Goal: Check status: Check status

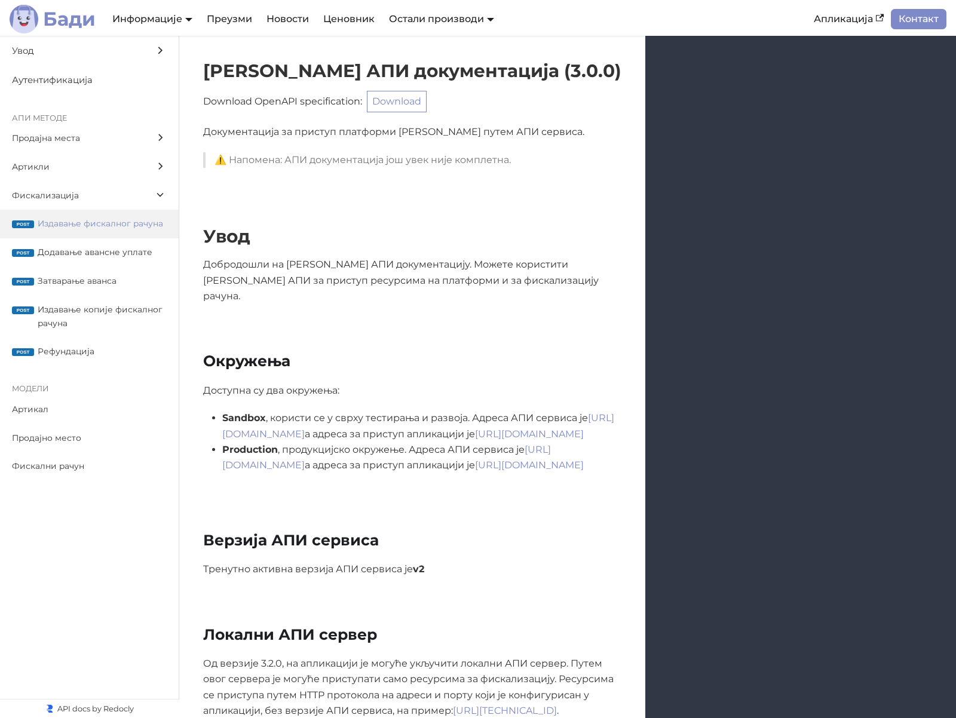
scroll to position [10572, 0]
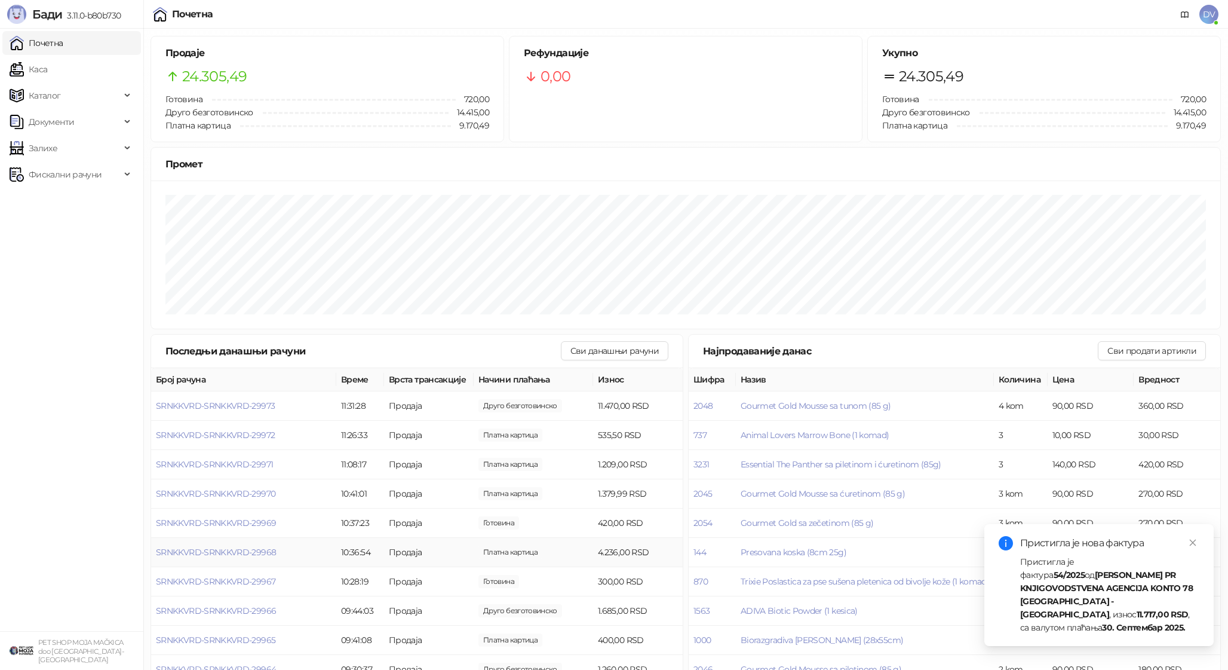
scroll to position [22, 0]
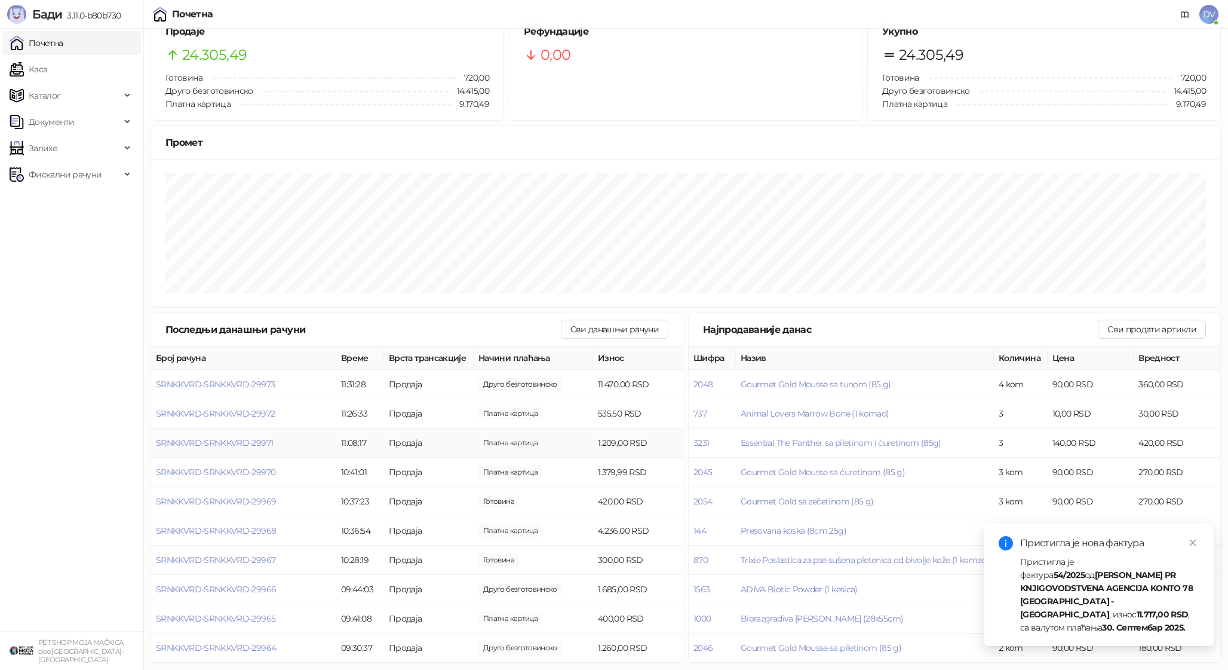
click at [259, 435] on td "SRNKKVRD-SRNKKVRD-29971" at bounding box center [243, 442] width 185 height 29
click at [254, 442] on span "SRNKKVRD-SRNKKVRD-29971" at bounding box center [214, 442] width 117 height 11
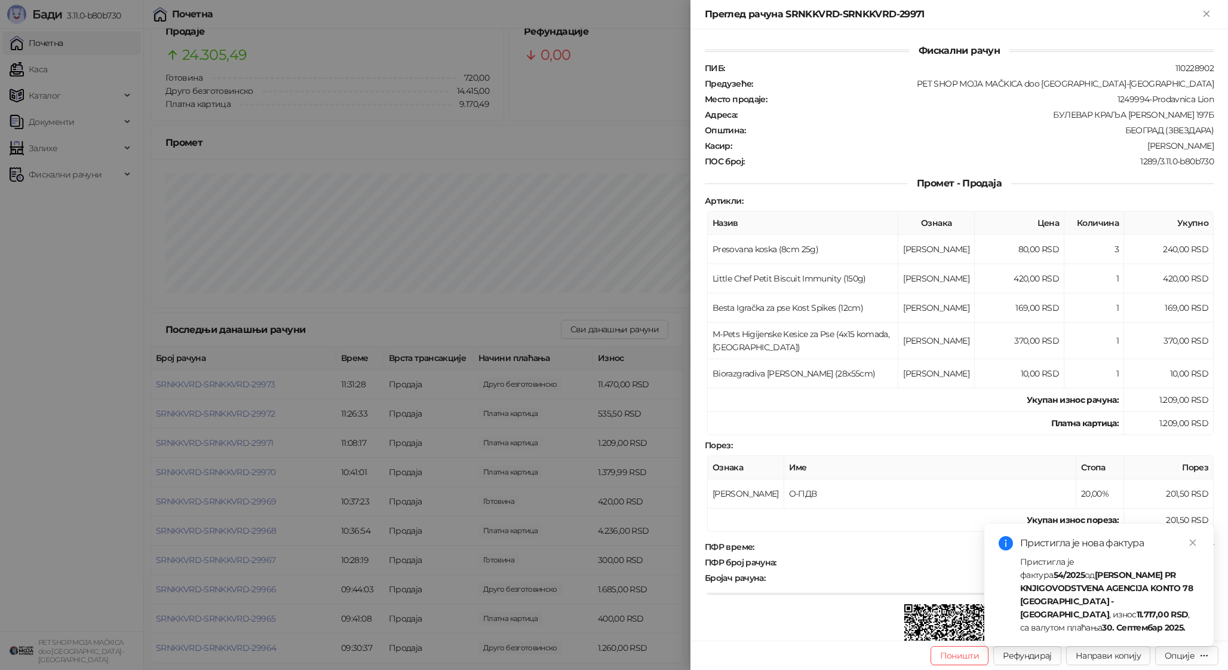
click at [254, 444] on div at bounding box center [614, 335] width 1228 height 670
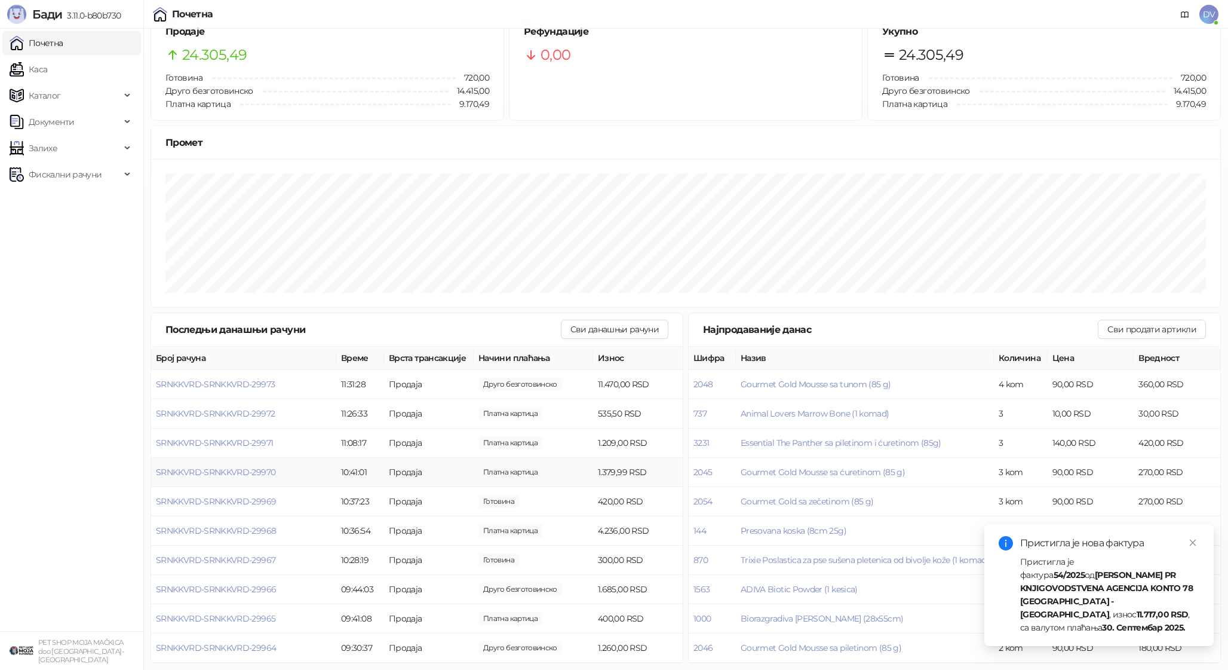
click at [267, 477] on td "SRNKKVRD-SRNKKVRD-29970" at bounding box center [243, 471] width 185 height 29
click at [269, 470] on span "SRNKKVRD-SRNKKVRD-29970" at bounding box center [215, 471] width 119 height 11
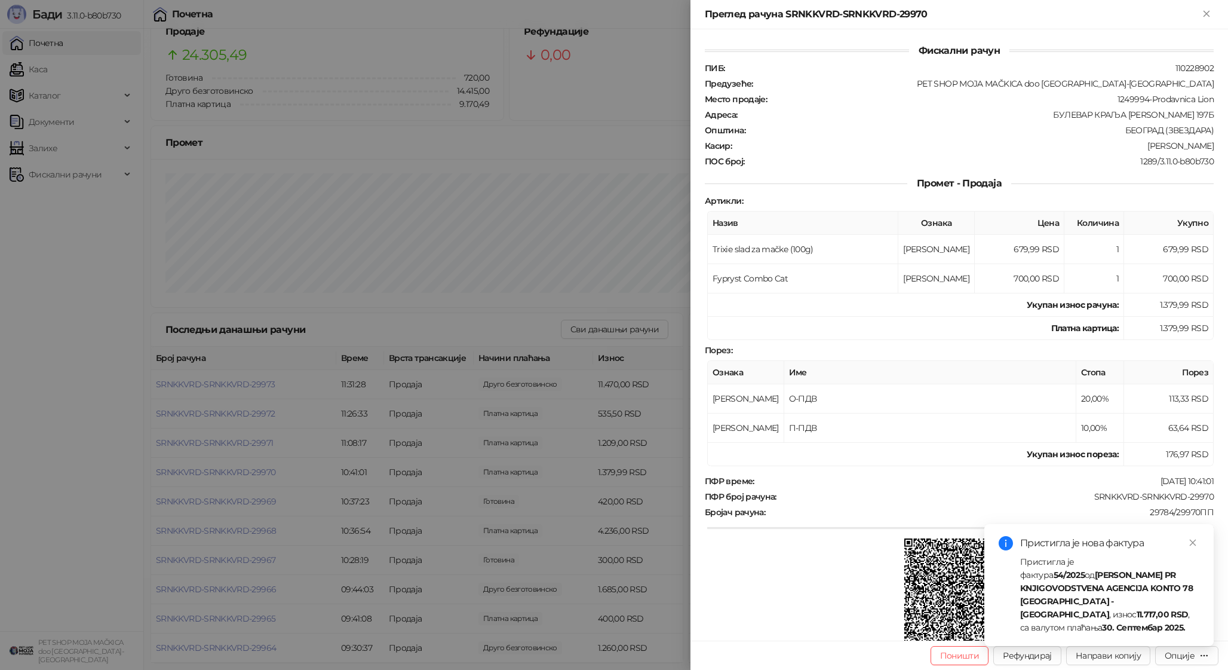
click at [272, 468] on div at bounding box center [614, 335] width 1228 height 670
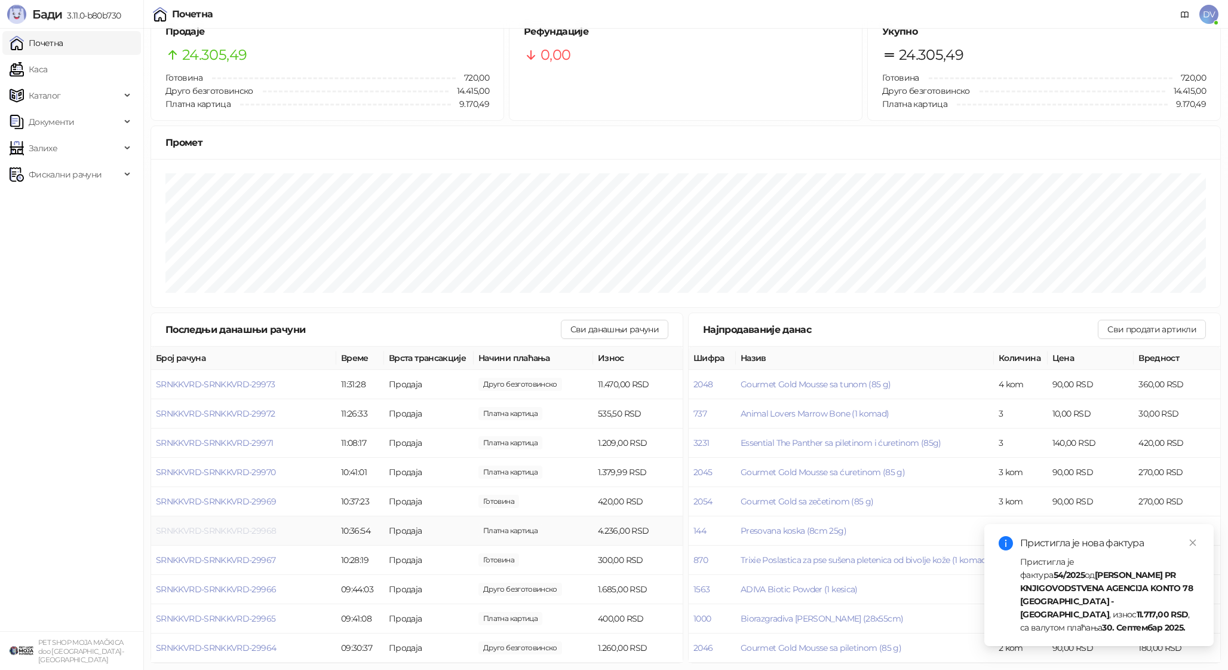
click at [235, 526] on span "SRNKKVRD-SRNKKVRD-29968" at bounding box center [216, 530] width 120 height 11
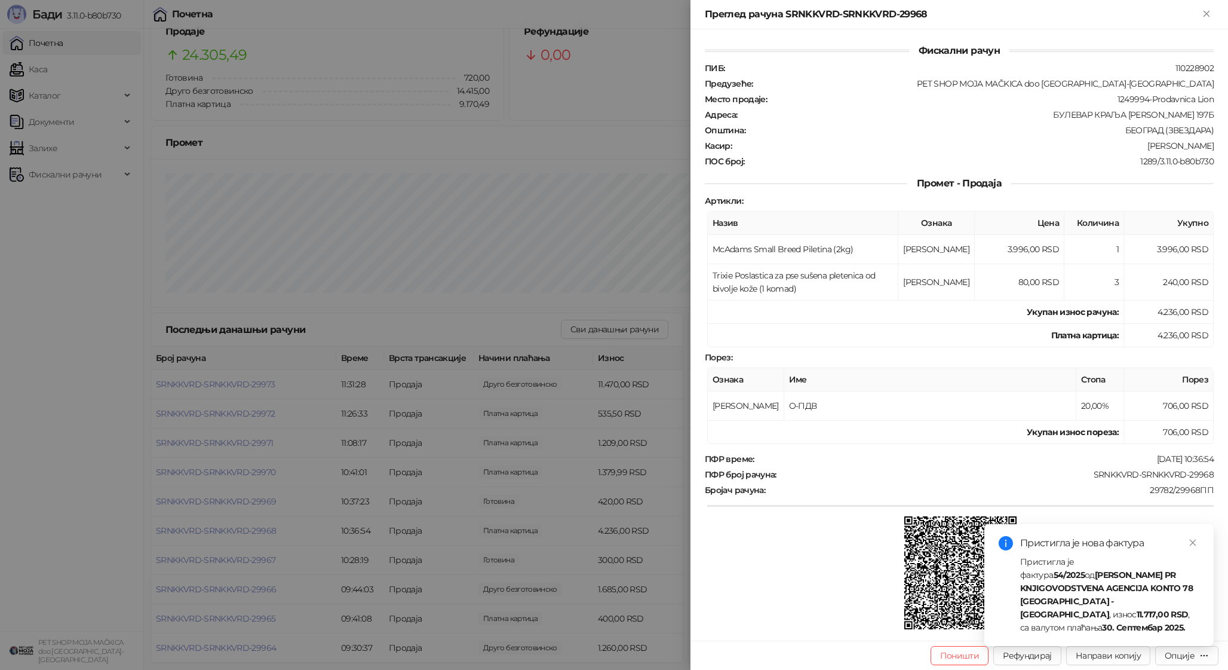
click at [288, 548] on div at bounding box center [614, 335] width 1228 height 670
